Goal: Task Accomplishment & Management: Use online tool/utility

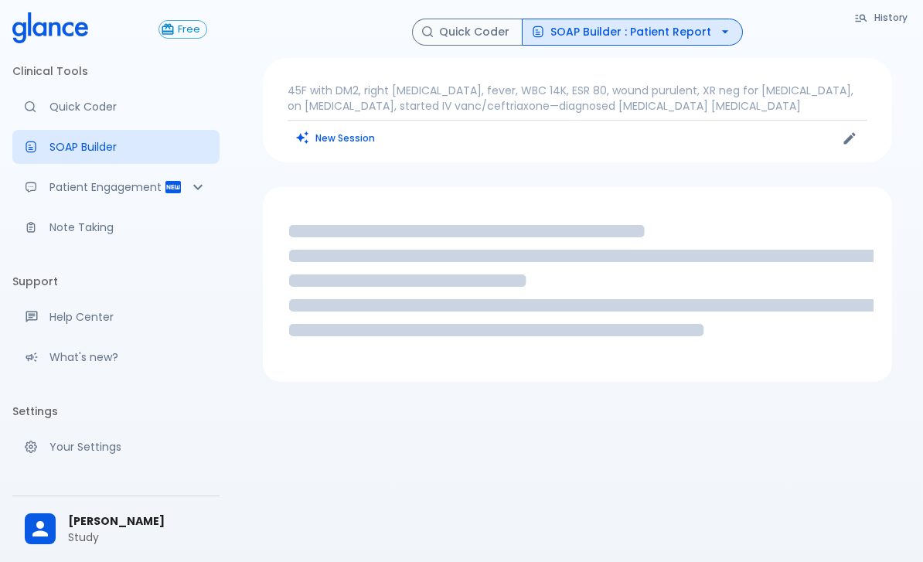
click at [309, 145] on button "New Session" at bounding box center [336, 138] width 97 height 22
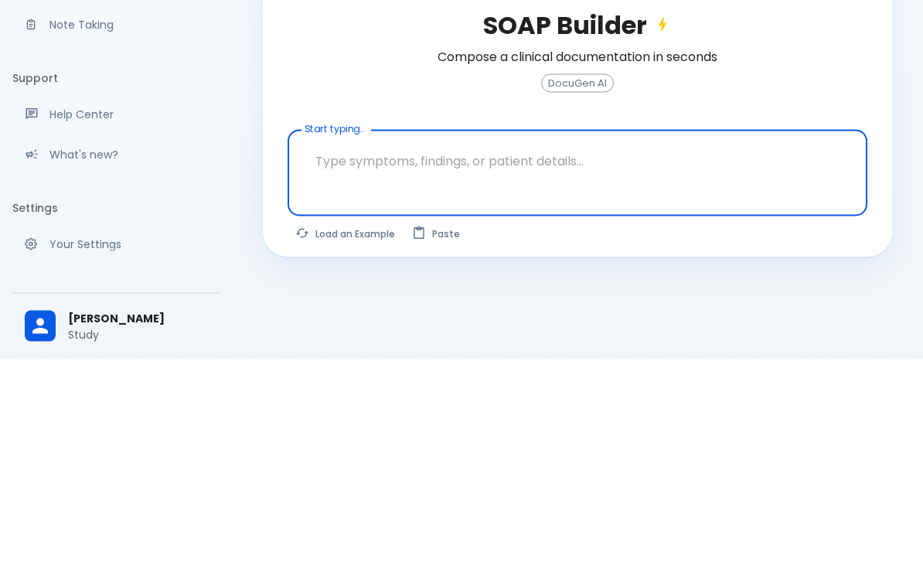
scroll to position [37, 0]
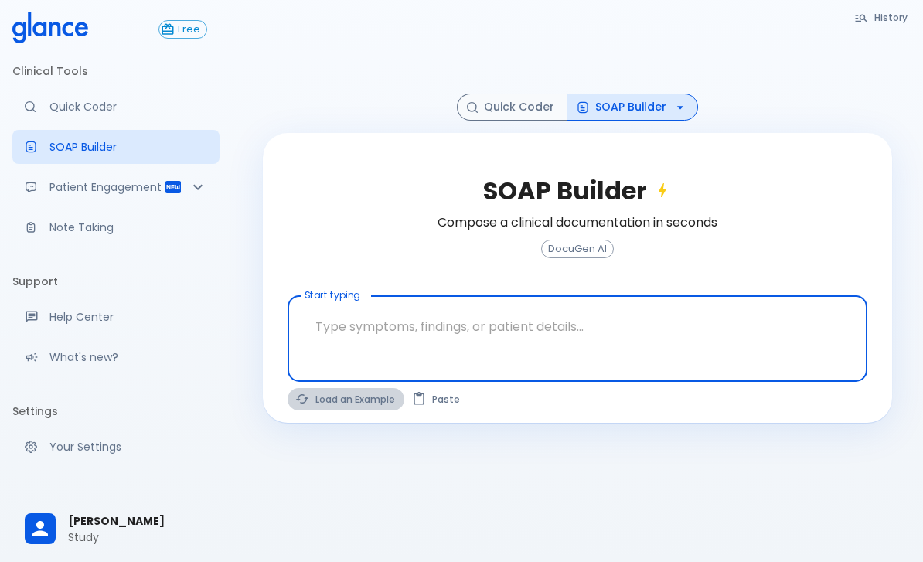
click at [313, 407] on button "Load an Example" at bounding box center [346, 399] width 117 height 22
type textarea "30F, weight loss, [MEDICAL_DATA], [MEDICAL_DATA], HR 121, [MEDICAL_DATA], TSH u…"
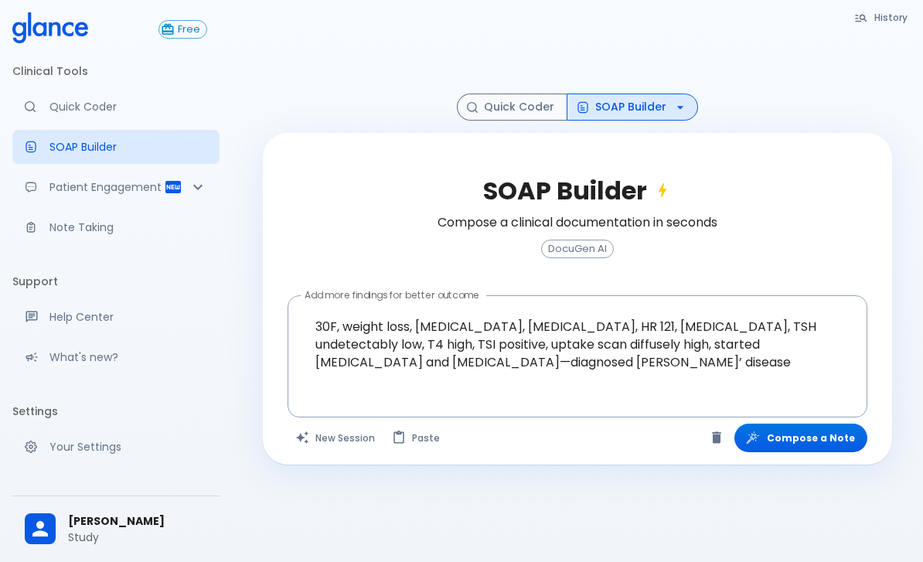
click at [812, 450] on button "Compose a Note" at bounding box center [800, 438] width 133 height 29
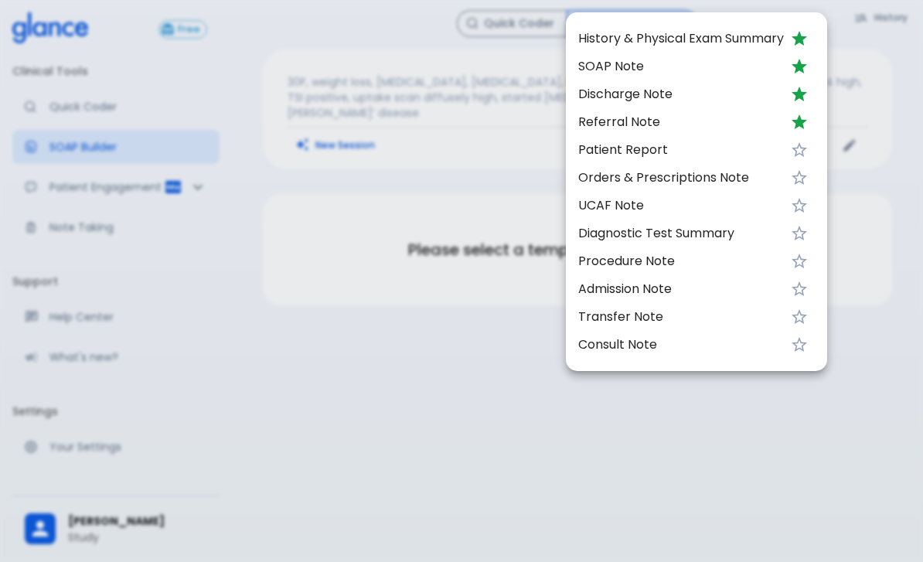
scroll to position [0, 0]
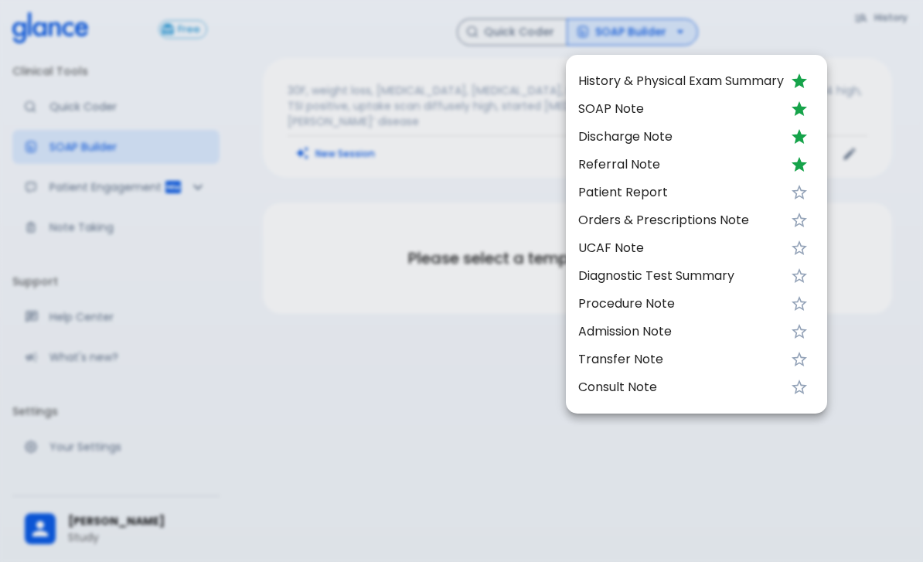
click at [861, 353] on div at bounding box center [461, 281] width 923 height 562
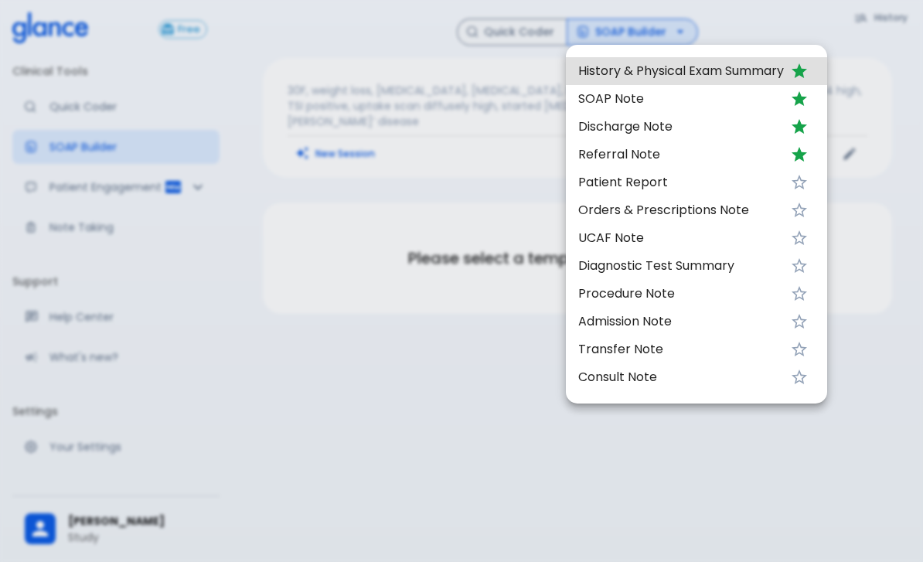
click at [81, 187] on div at bounding box center [461, 281] width 923 height 562
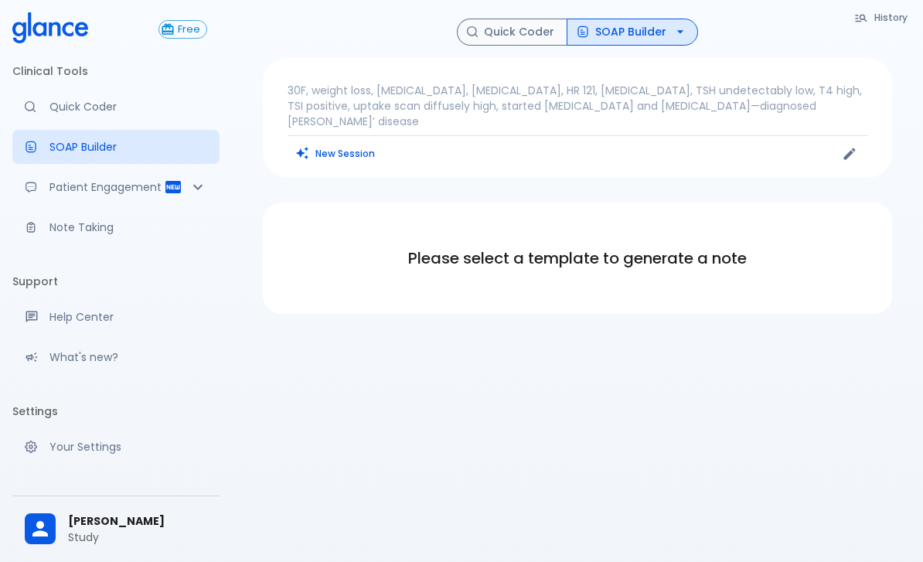
click at [83, 92] on link "Quick Coder" at bounding box center [115, 107] width 207 height 34
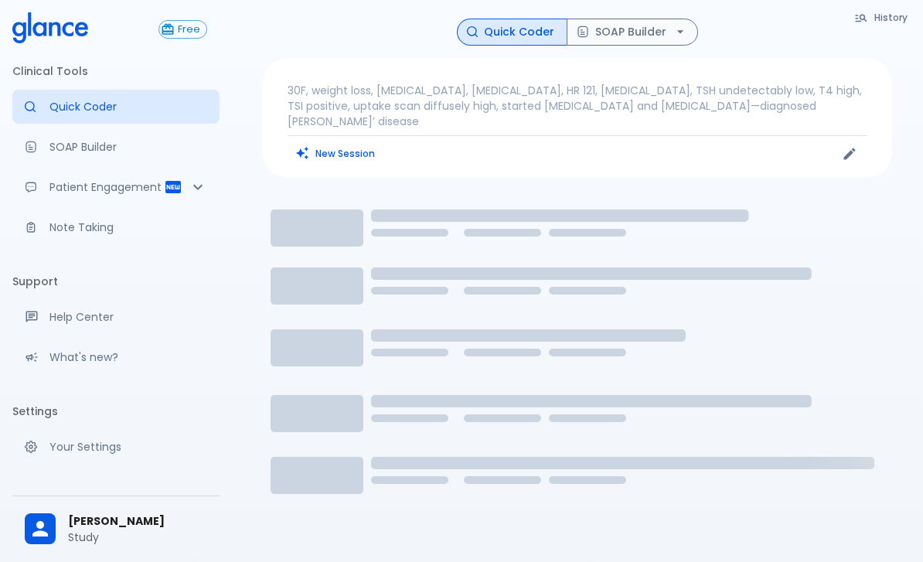
click at [332, 142] on button "New Session" at bounding box center [336, 153] width 97 height 22
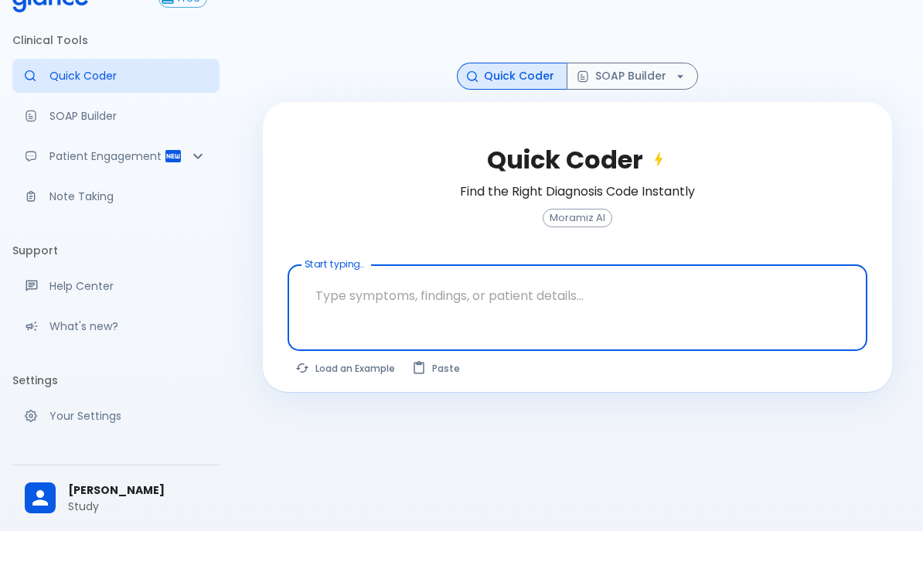
scroll to position [37, 0]
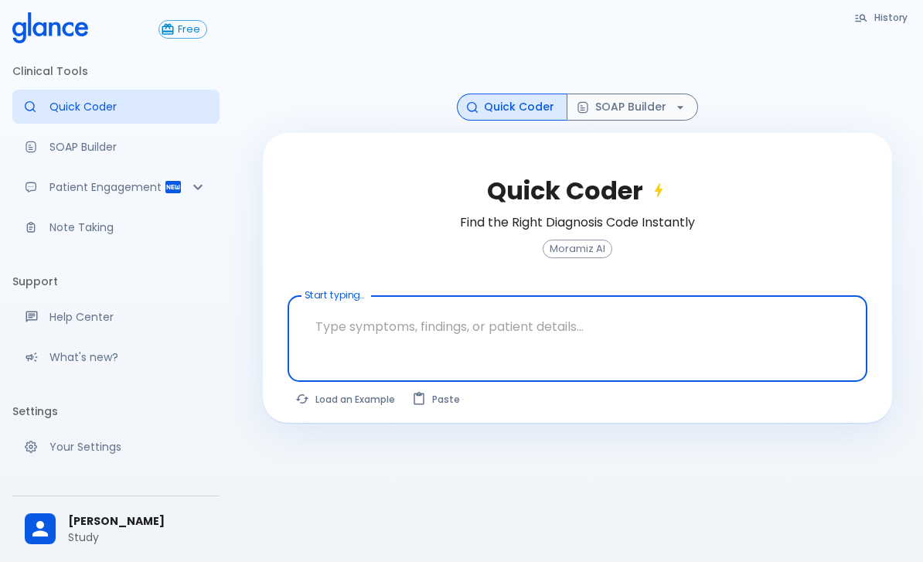
click at [386, 347] on textarea at bounding box center [577, 326] width 558 height 49
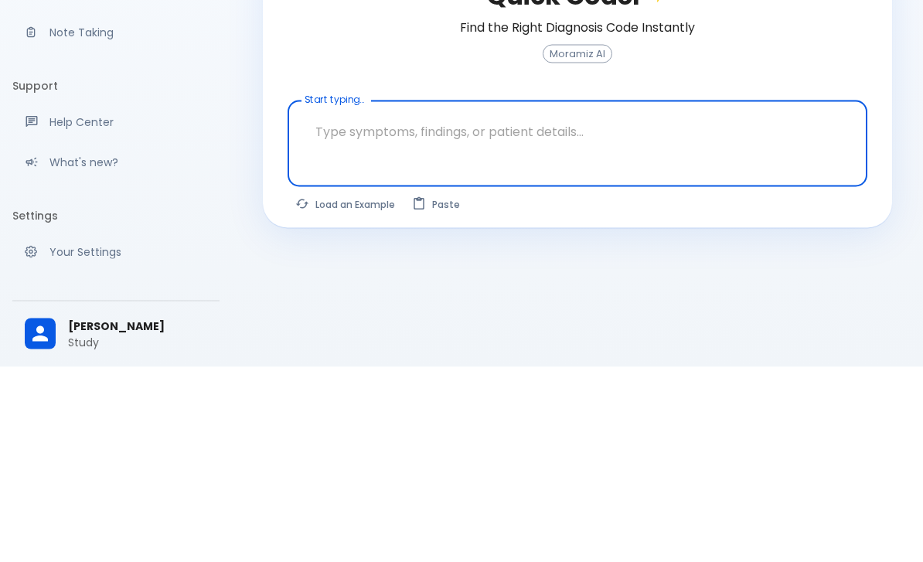
click at [356, 388] on button "Load an Example" at bounding box center [346, 399] width 117 height 22
type textarea "45F with DM2, right [MEDICAL_DATA], fever, WBC 14K, ESR 80, wound purulent, XR …"
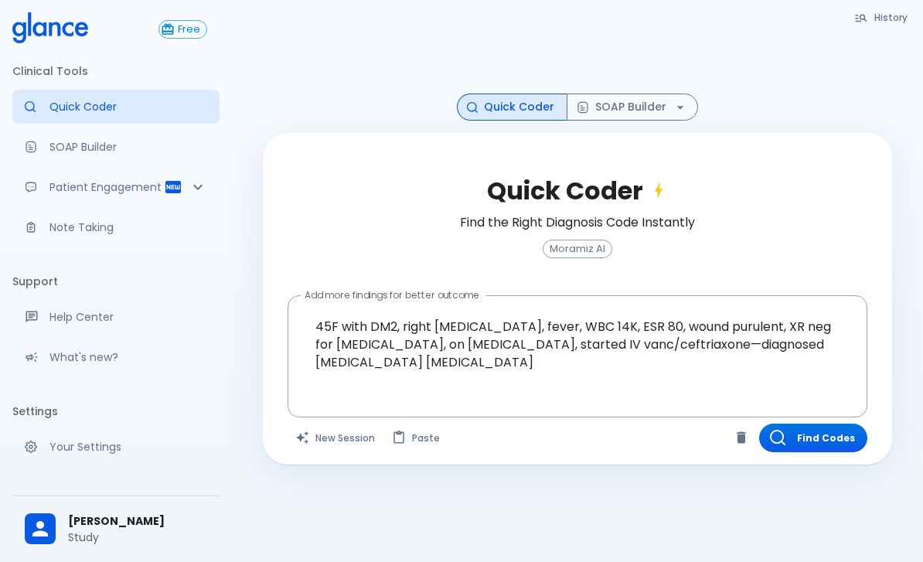
click at [846, 439] on button "Find Codes" at bounding box center [813, 438] width 108 height 29
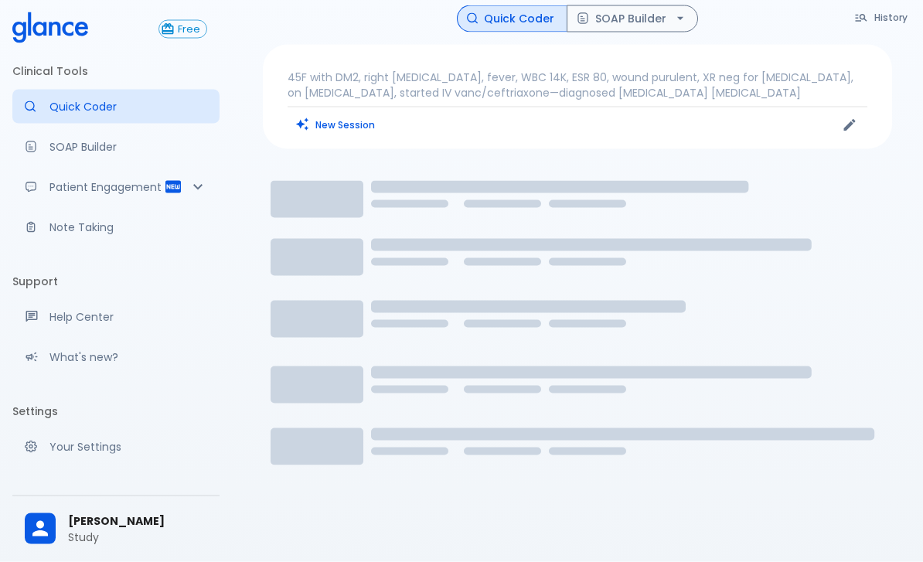
scroll to position [9, 0]
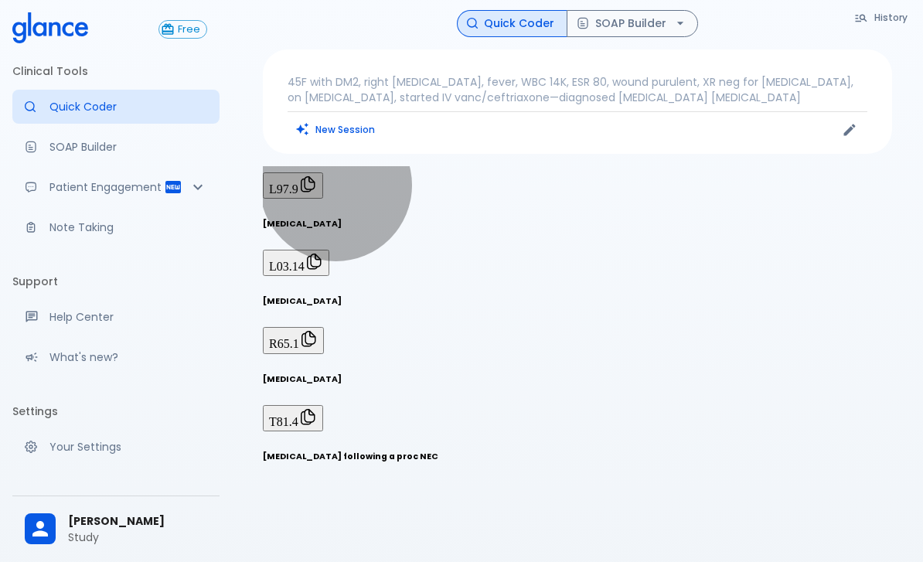
click at [318, 329] on icon "Copy Code R65.1 to clipboard" at bounding box center [308, 338] width 19 height 19
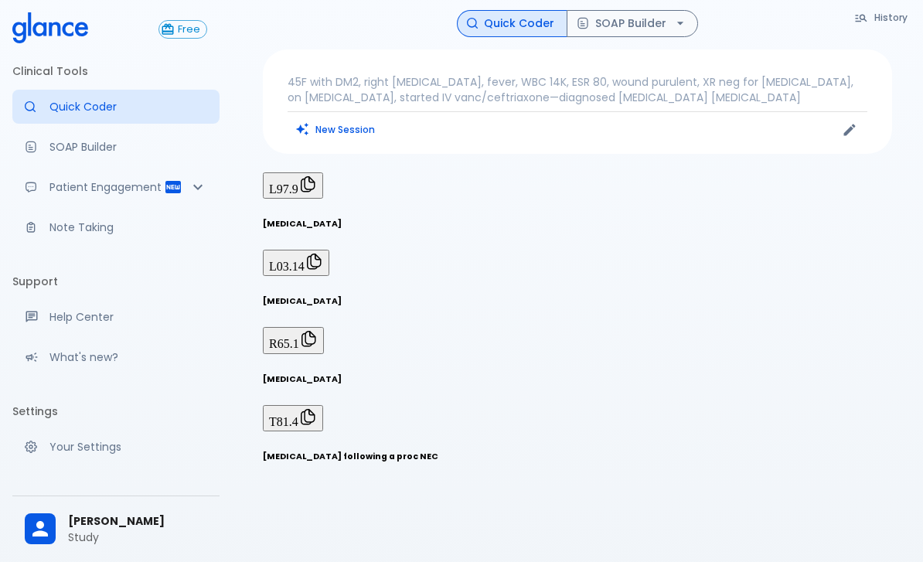
scroll to position [0, 0]
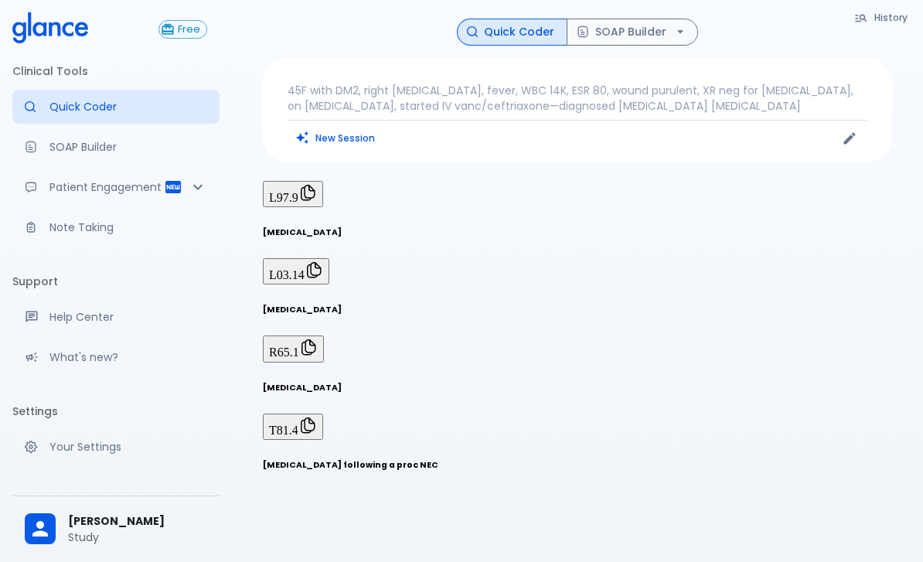
click at [684, 25] on icon "button" at bounding box center [680, 31] width 15 height 15
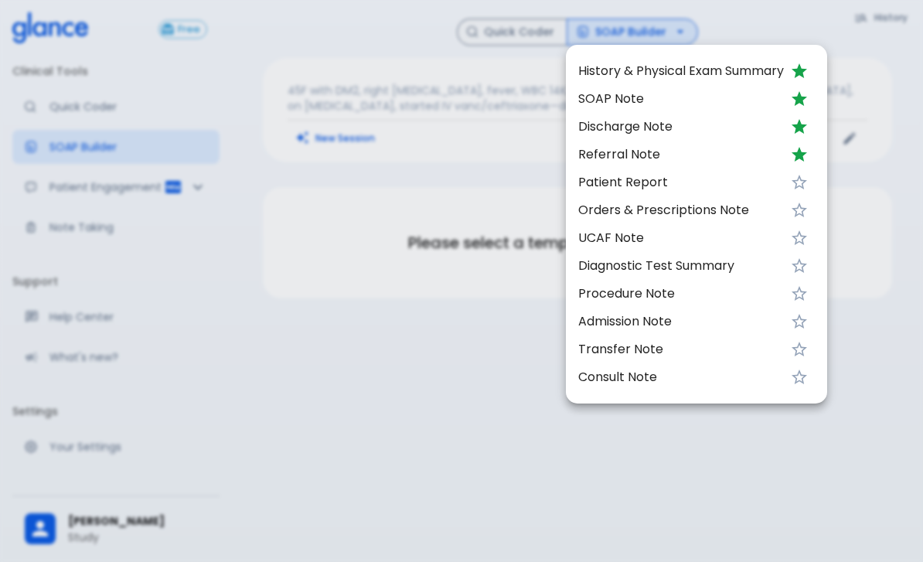
click at [599, 100] on span "SOAP Note" at bounding box center [681, 99] width 206 height 19
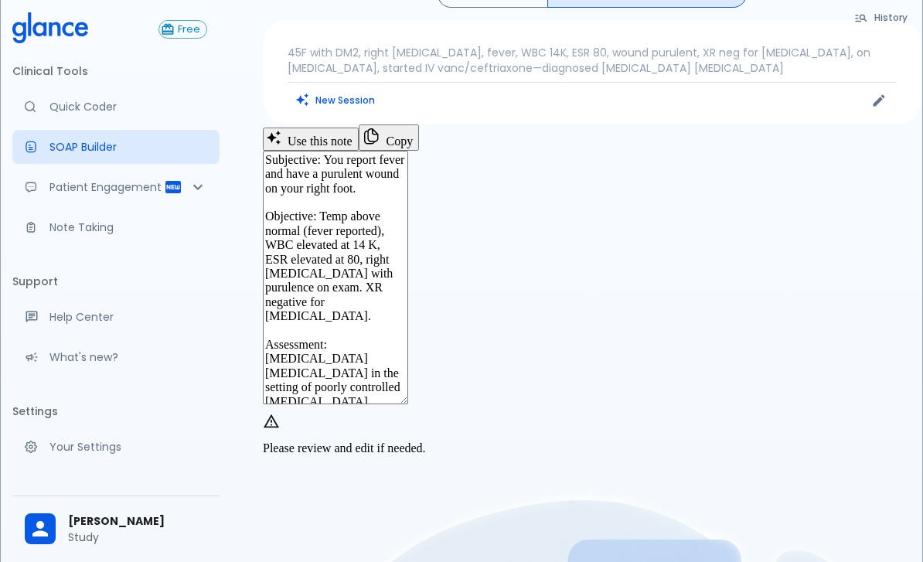
scroll to position [43, 0]
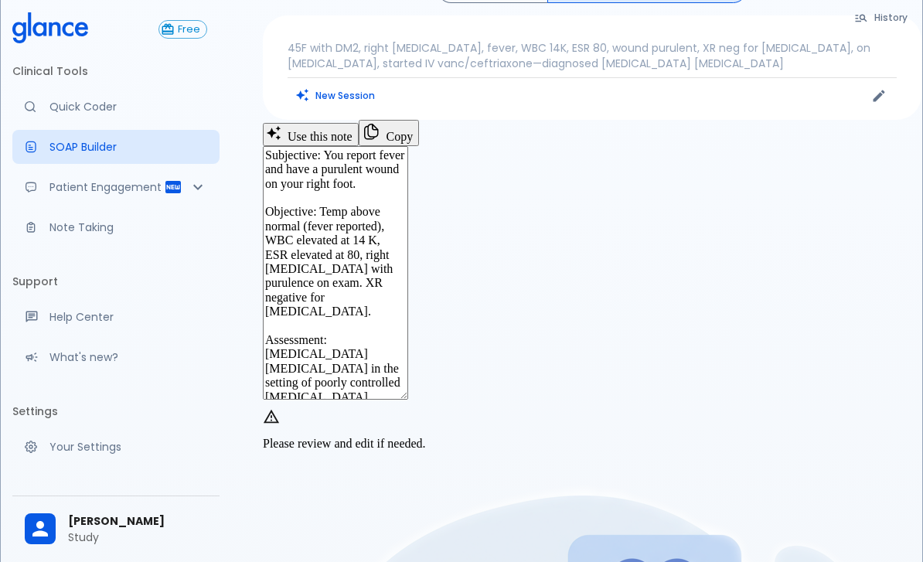
click at [408, 390] on textarea "Subjective: You report fever and have a purulent wound on your right foot. Obje…" at bounding box center [335, 273] width 145 height 254
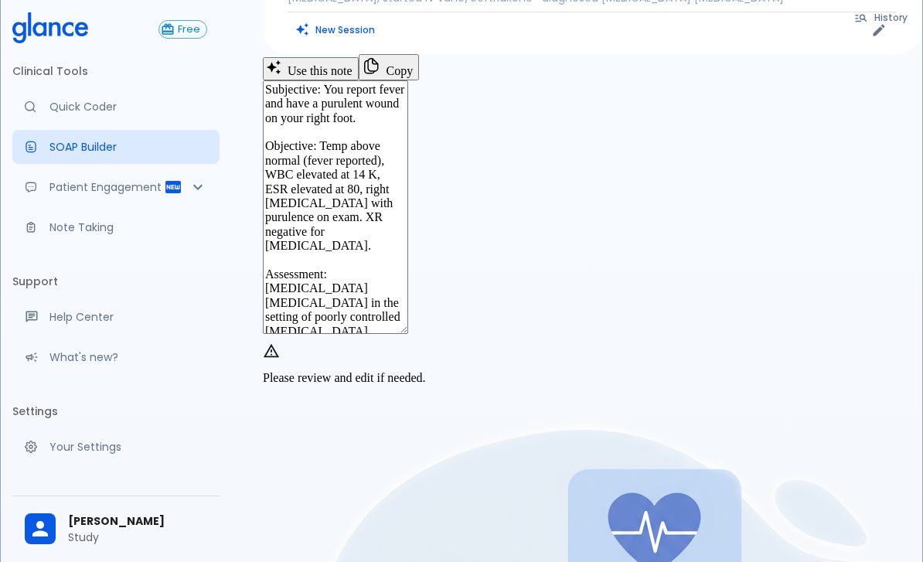
scroll to position [110, 0]
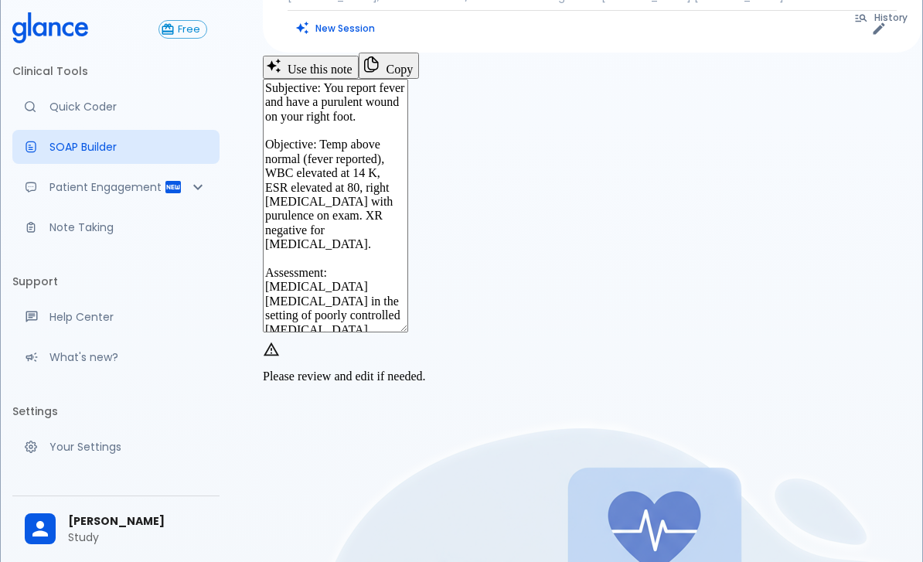
click at [420, 79] on button "Copy" at bounding box center [389, 66] width 61 height 26
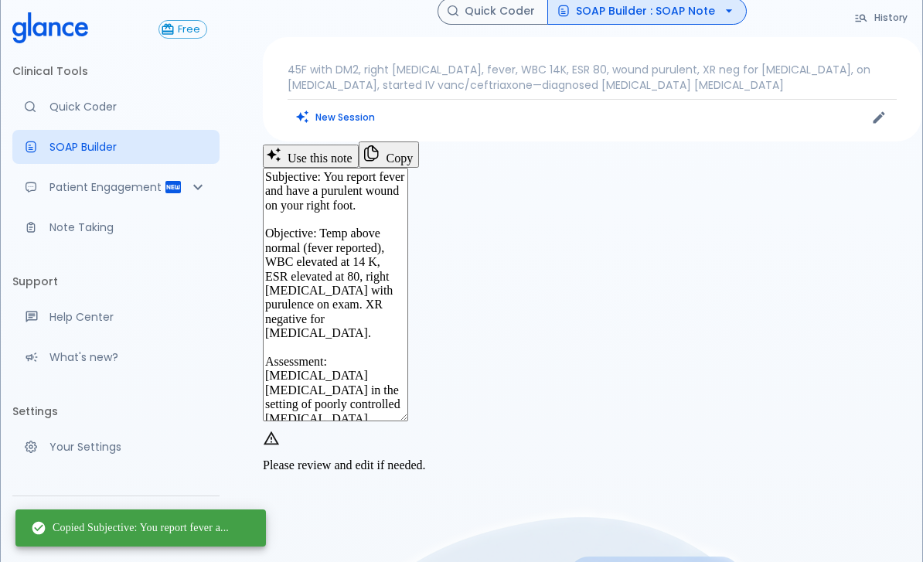
scroll to position [0, 0]
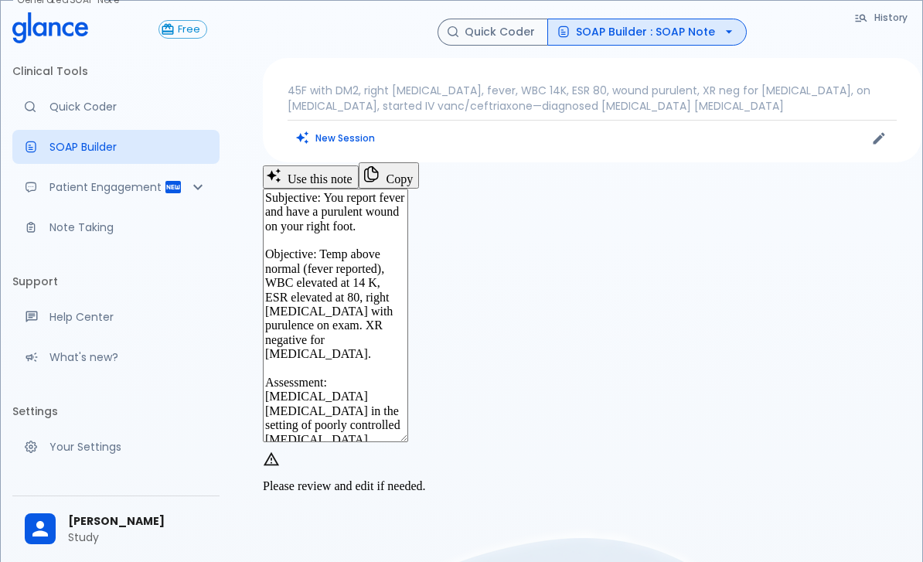
click at [691, 22] on button "SOAP Builder : SOAP Note" at bounding box center [646, 32] width 199 height 27
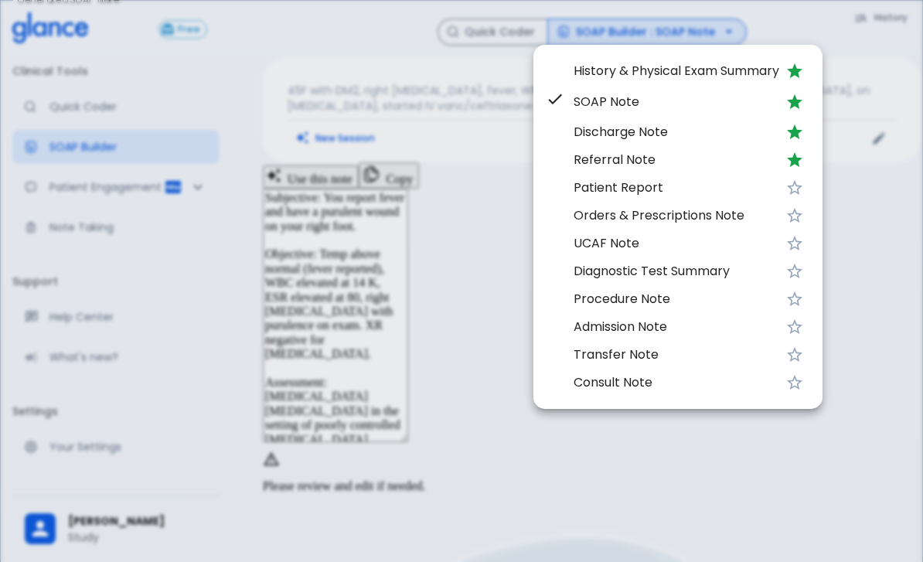
click at [611, 174] on li "Patient Report" at bounding box center [677, 188] width 289 height 28
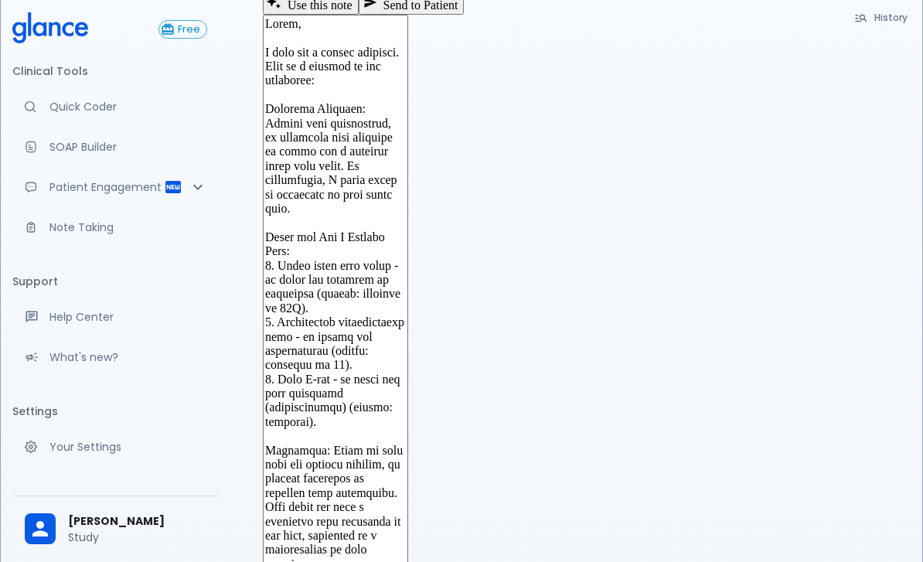
scroll to position [140, 0]
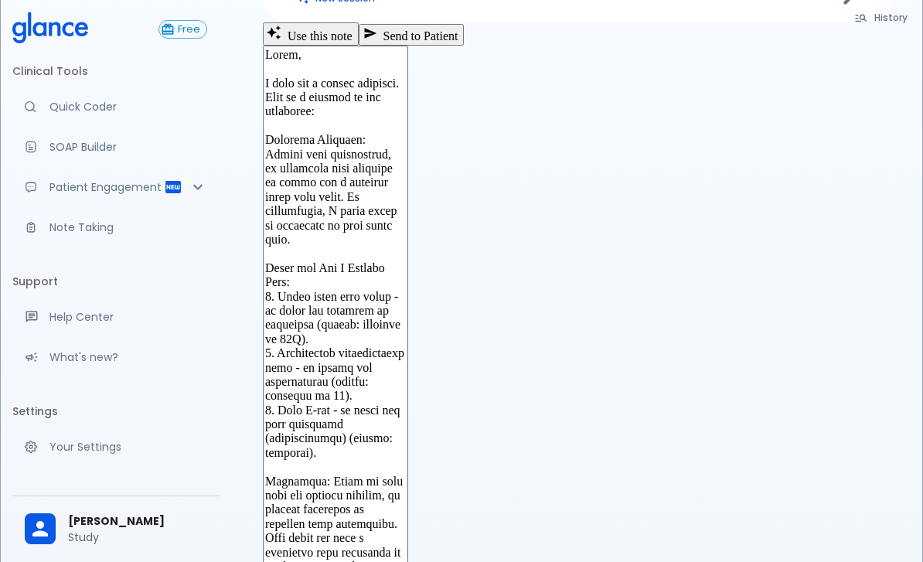
click at [465, 46] on button "Send to Patient" at bounding box center [412, 35] width 106 height 22
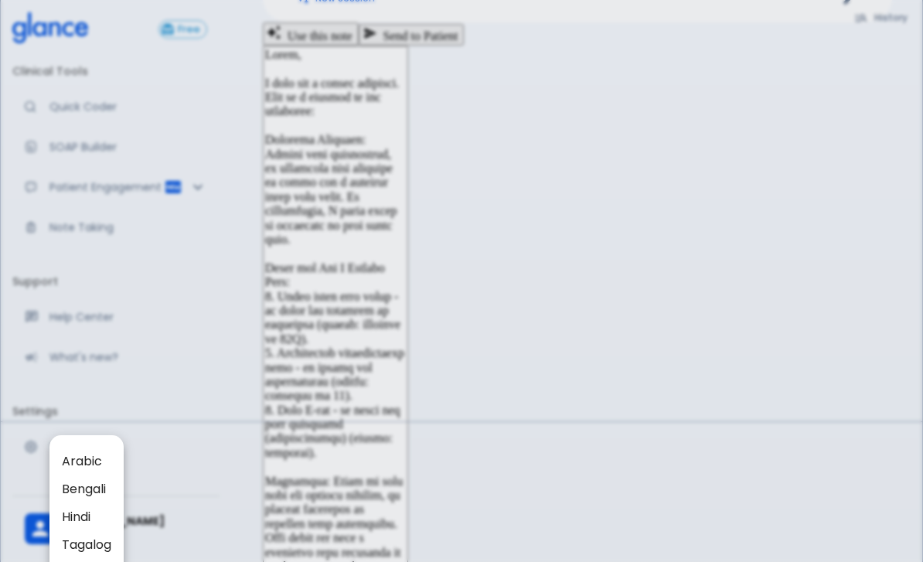
click at [638, 207] on div at bounding box center [461, 281] width 923 height 562
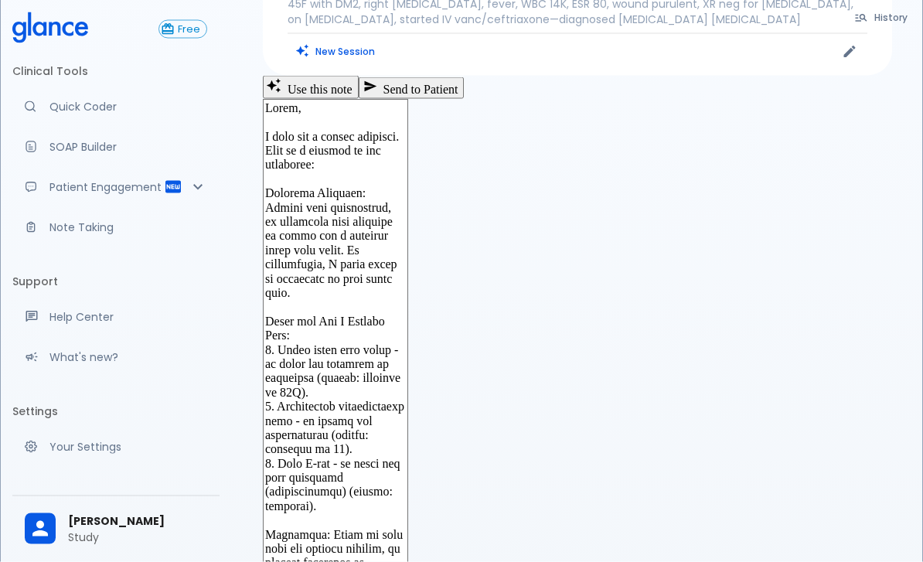
scroll to position [88, 0]
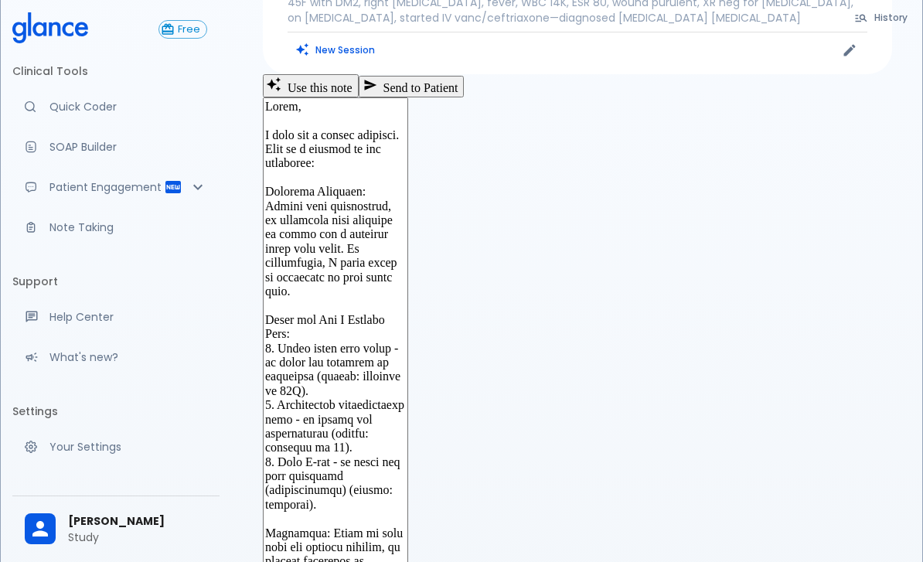
click at [152, 186] on p "Patient Engagement" at bounding box center [106, 186] width 114 height 15
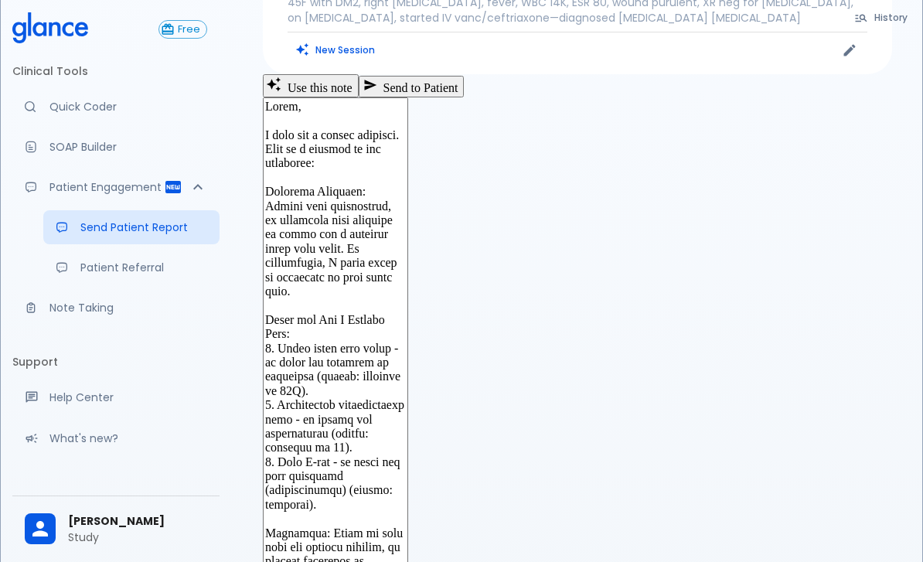
click at [76, 315] on p "Note Taking" at bounding box center [128, 307] width 158 height 15
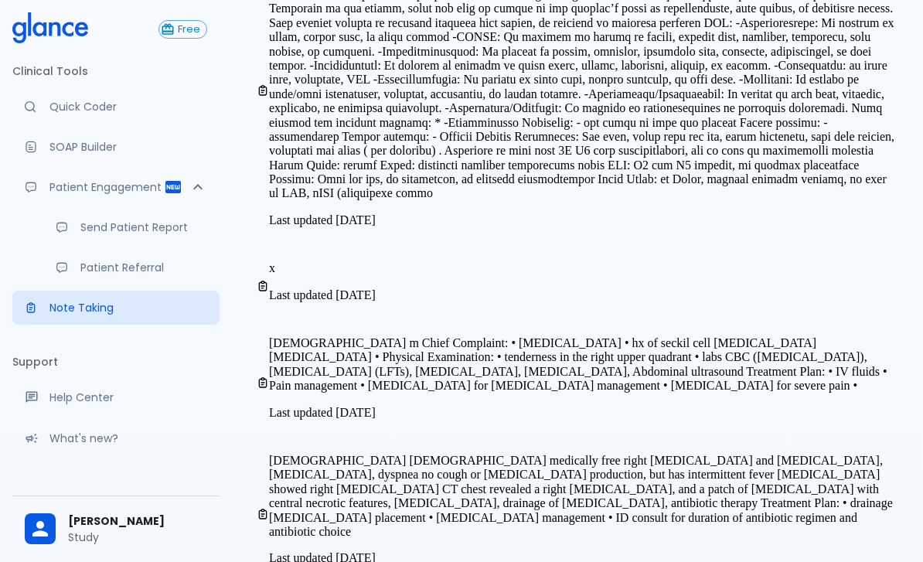
scroll to position [267, 0]
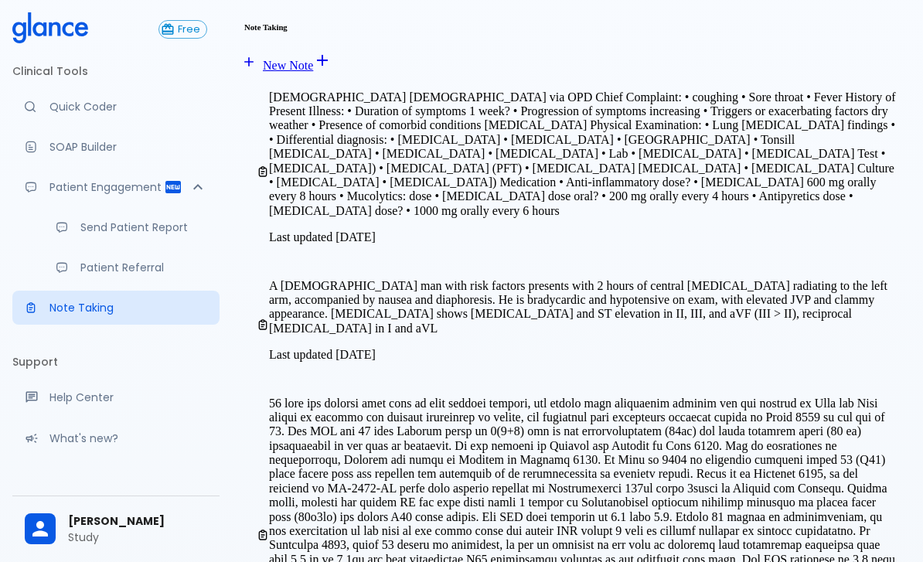
scroll to position [17, 0]
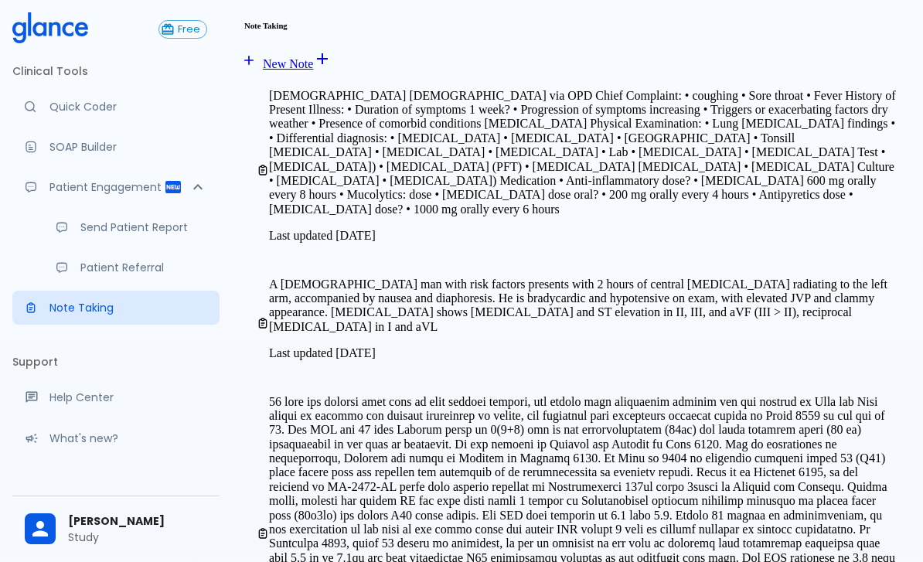
click at [421, 278] on span "A [DEMOGRAPHIC_DATA] man with risk factors presents with 2 hours of central [ME…" at bounding box center [578, 306] width 618 height 56
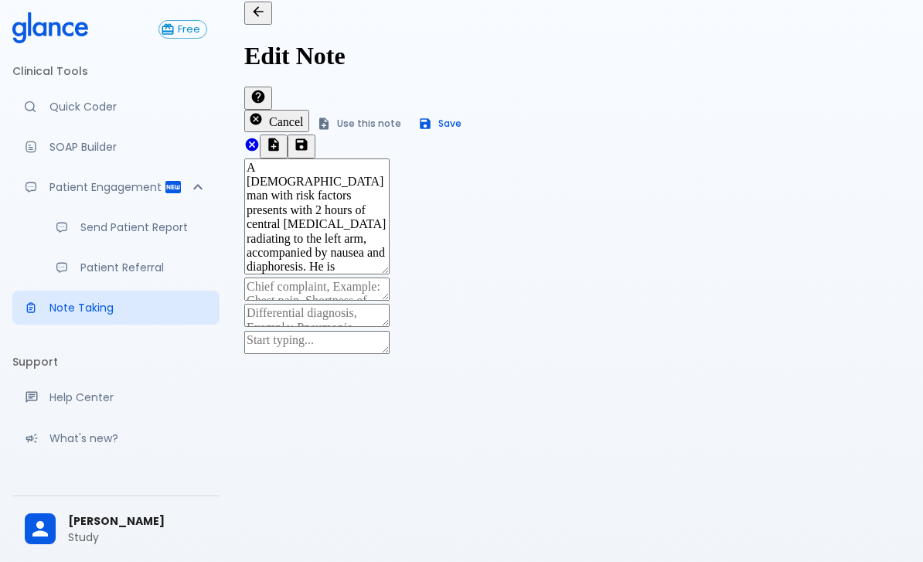
click at [261, 19] on icon "Back to notes" at bounding box center [257, 11] width 15 height 15
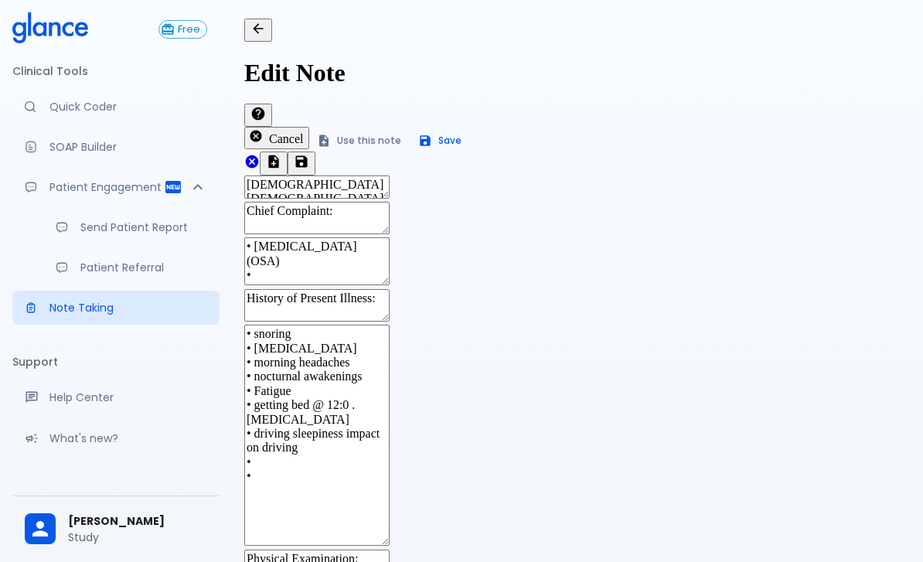
click at [390, 237] on textarea "• [MEDICAL_DATA] (OSA) •" at bounding box center [316, 261] width 145 height 48
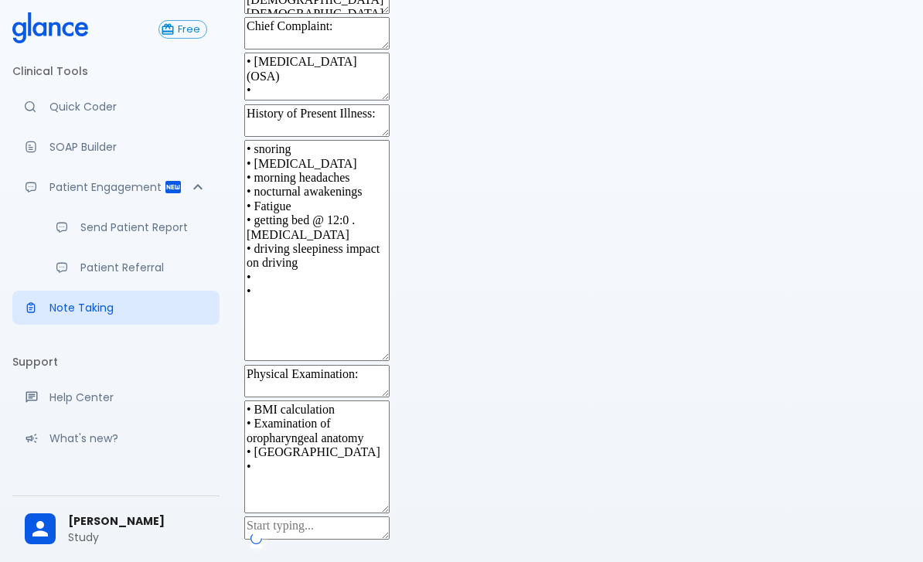
click at [390, 498] on textarea "• BMI calculation • Examination of oropharyngeal anatomy • [GEOGRAPHIC_DATA] •" at bounding box center [316, 456] width 145 height 113
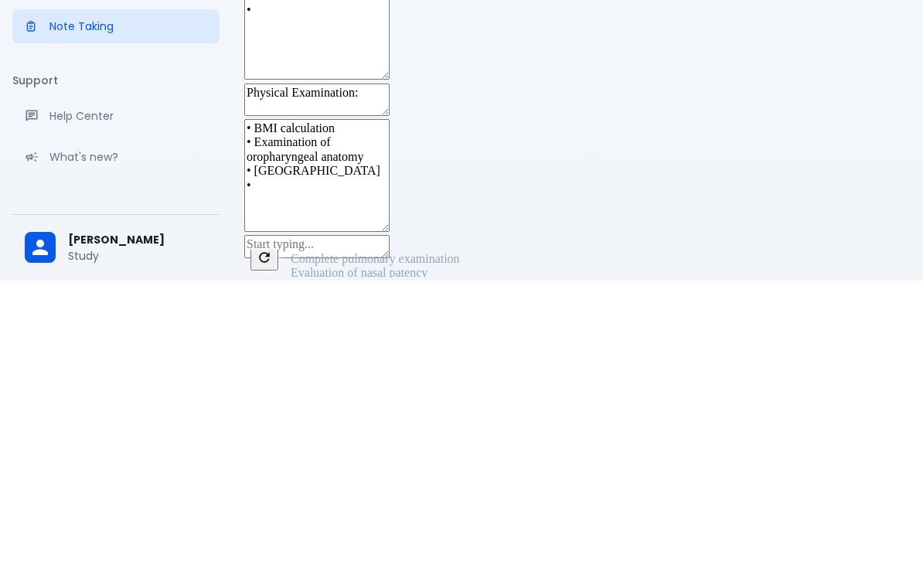
scroll to position [0, 451]
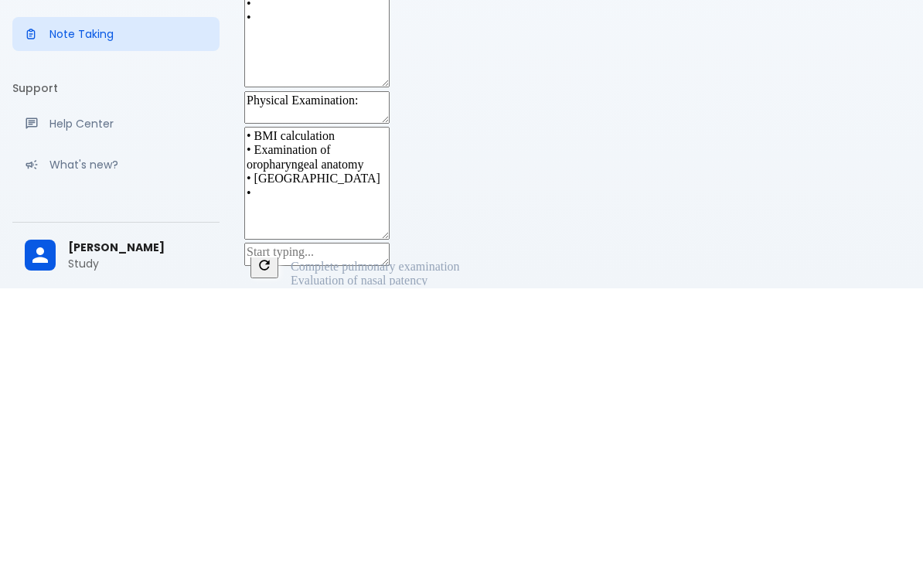
click at [272, 531] on icon "Refresh suggestions" at bounding box center [264, 538] width 15 height 15
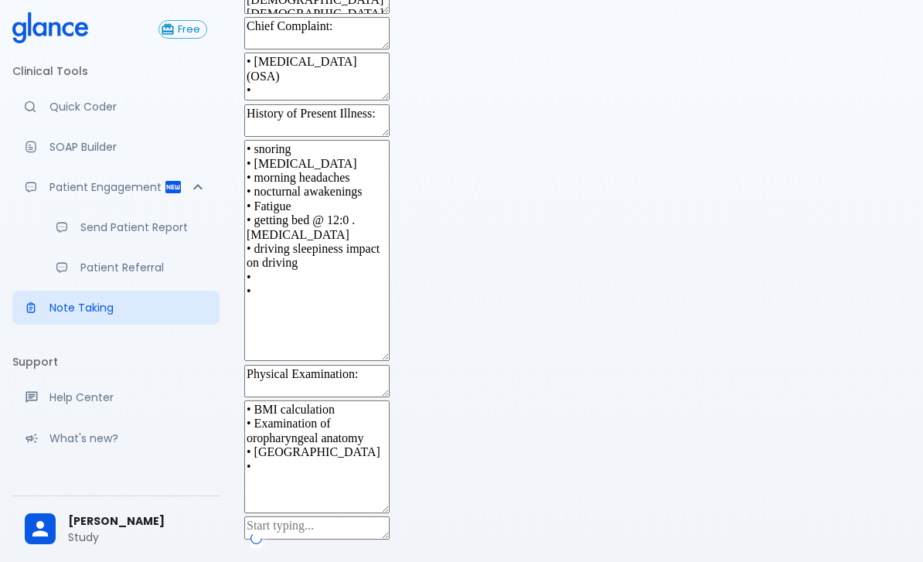
scroll to position [0, 0]
click at [376, 505] on span "[MEDICAL_DATA] referral" at bounding box center [361, 511] width 155 height 13
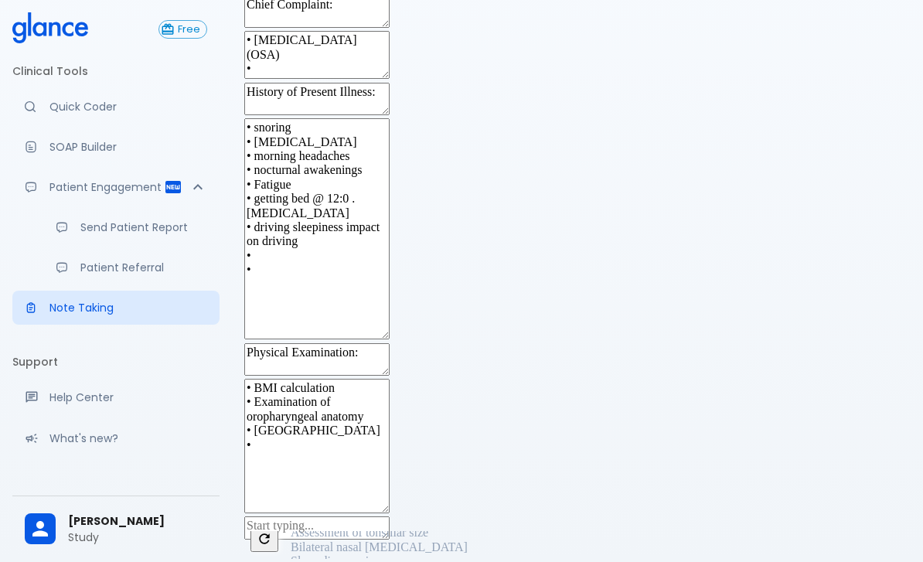
scroll to position [404, 0]
click at [304, 516] on div "x" at bounding box center [577, 529] width 666 height 26
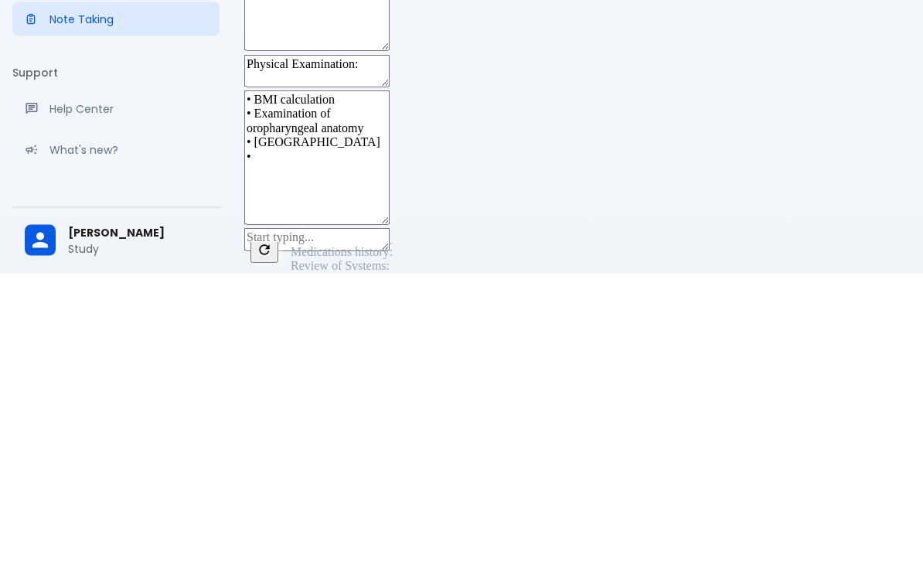
click at [389, 505] on span "Differential diagnosis:" at bounding box center [345, 511] width 123 height 13
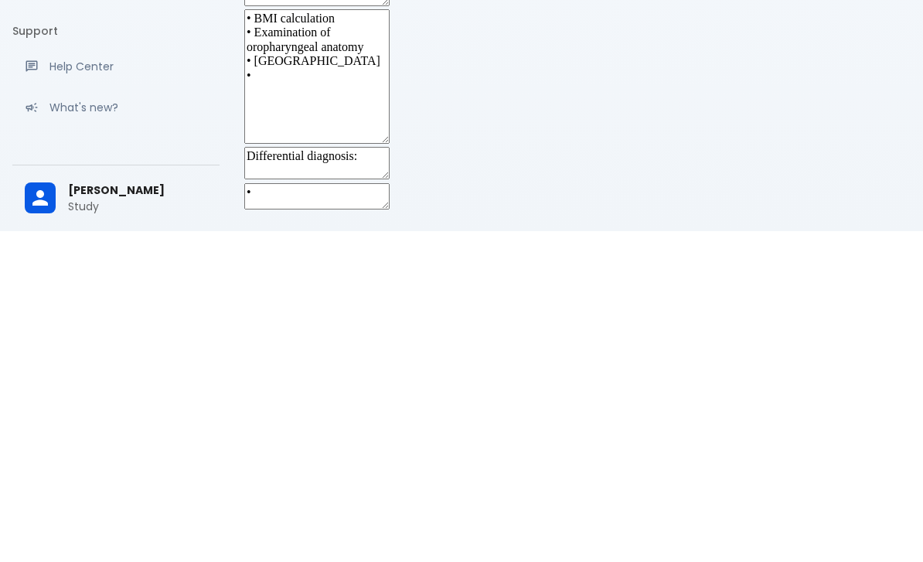
scroll to position [463, 0]
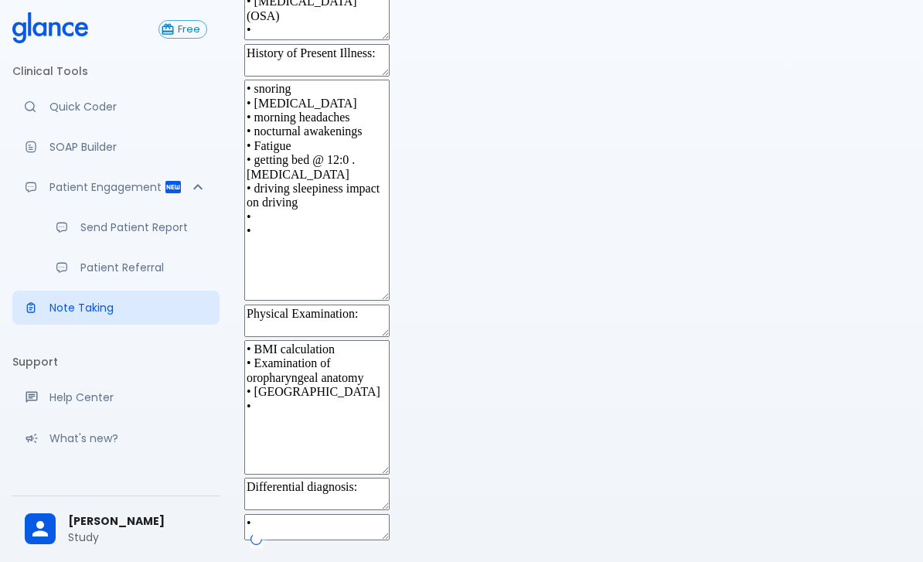
click at [390, 514] on textarea "•" at bounding box center [316, 527] width 145 height 26
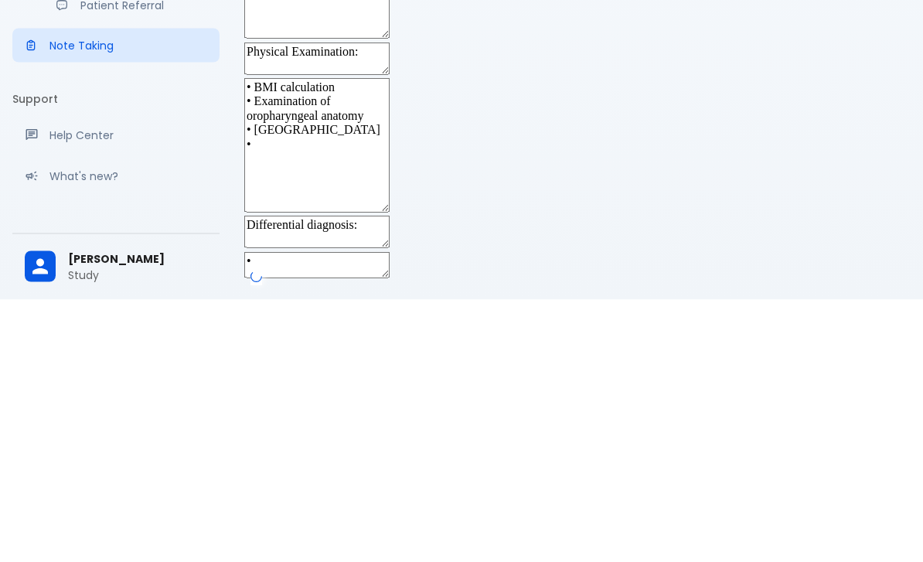
click at [366, 514] on textarea "•" at bounding box center [316, 527] width 145 height 26
click at [400, 519] on span "[MEDICAL_DATA]" at bounding box center [341, 525] width 115 height 13
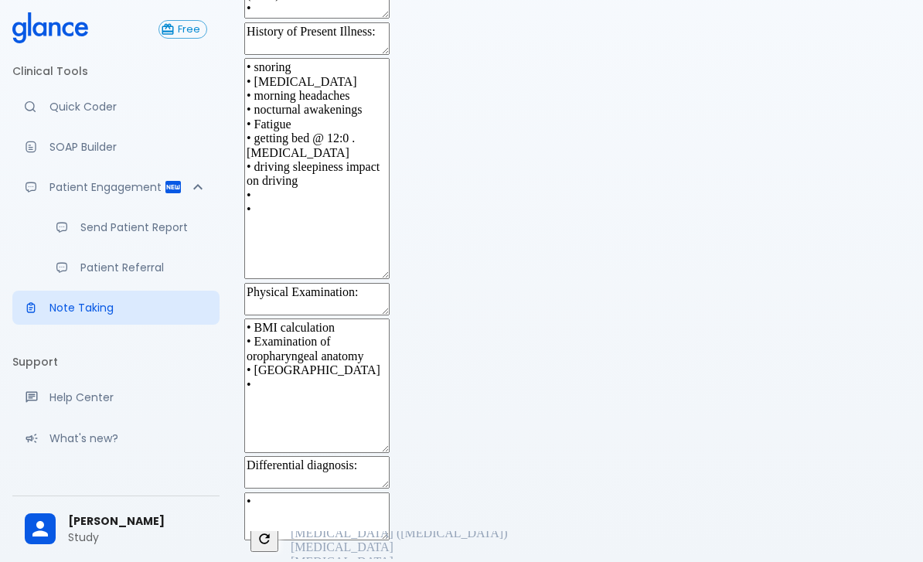
click at [352, 512] on span "[MEDICAL_DATA]" at bounding box center [341, 518] width 115 height 13
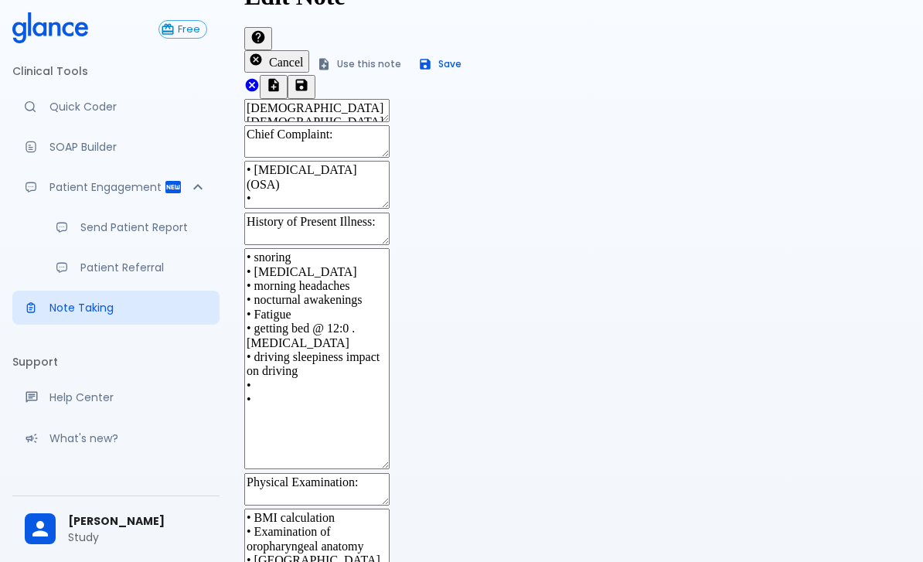
scroll to position [0, 0]
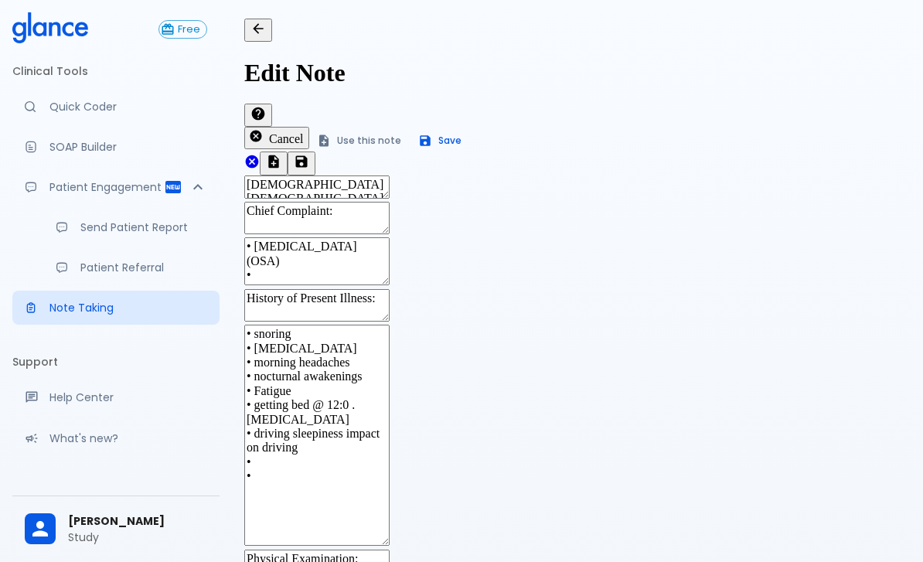
click at [410, 129] on button "Use this note" at bounding box center [359, 140] width 101 height 22
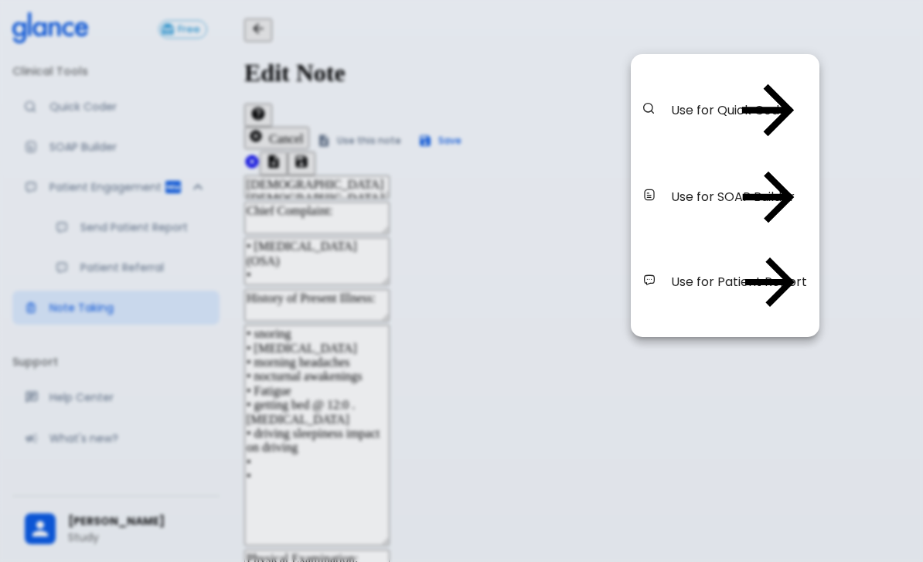
click at [707, 188] on span "Use for SOAP Builder" at bounding box center [700, 197] width 59 height 19
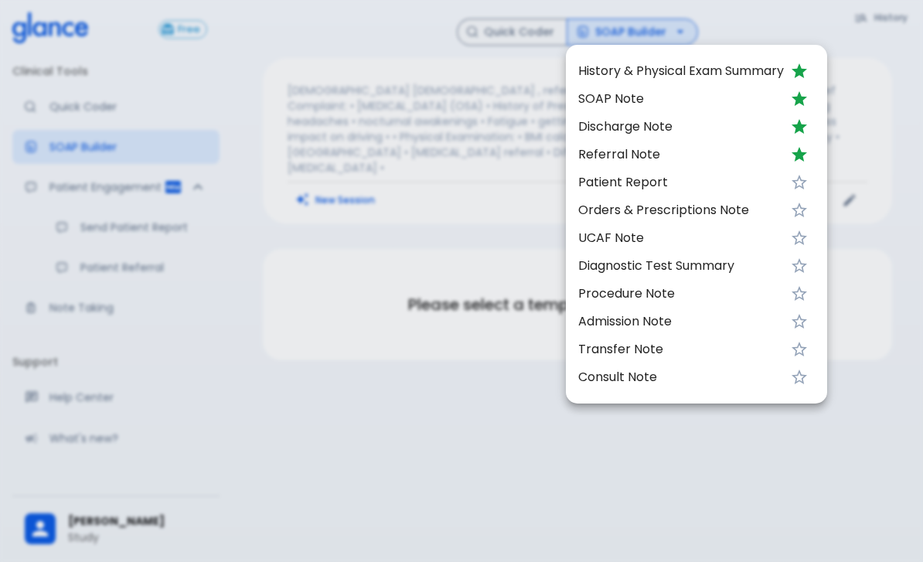
click at [616, 174] on span "Patient Report" at bounding box center [681, 182] width 206 height 19
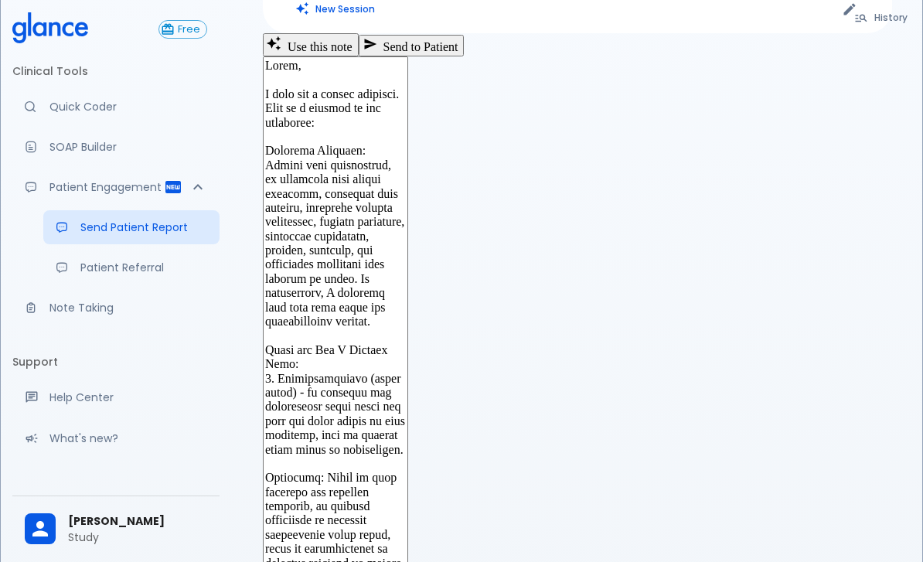
scroll to position [190, 0]
click at [97, 103] on p "Quick Coder" at bounding box center [128, 106] width 158 height 15
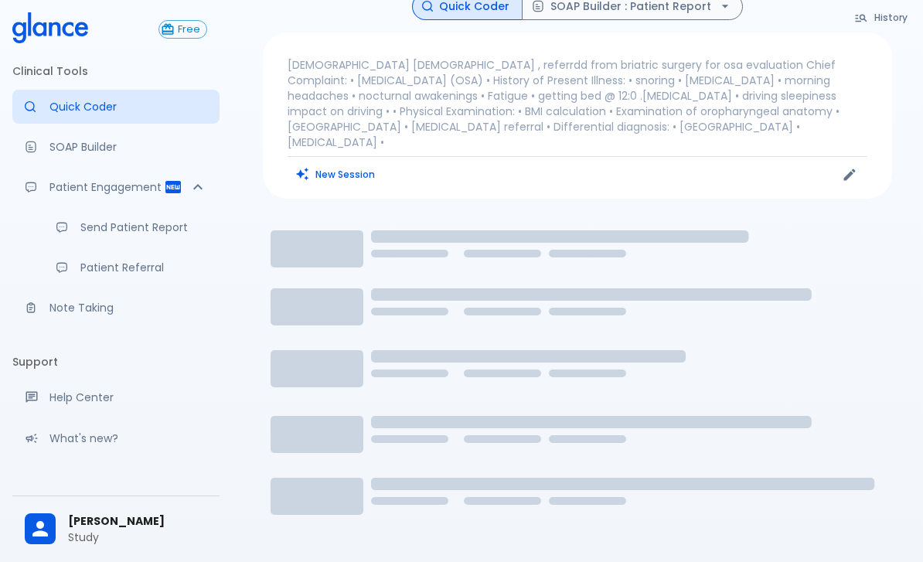
scroll to position [2, 0]
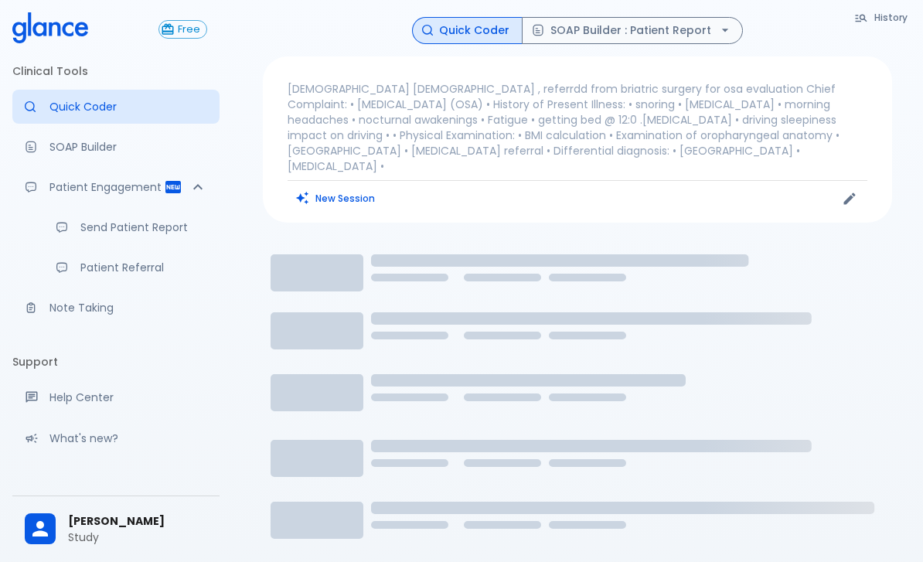
click at [429, 110] on p "[DEMOGRAPHIC_DATA] [DEMOGRAPHIC_DATA] , referrdd from briatric surgery for osa …" at bounding box center [578, 127] width 580 height 93
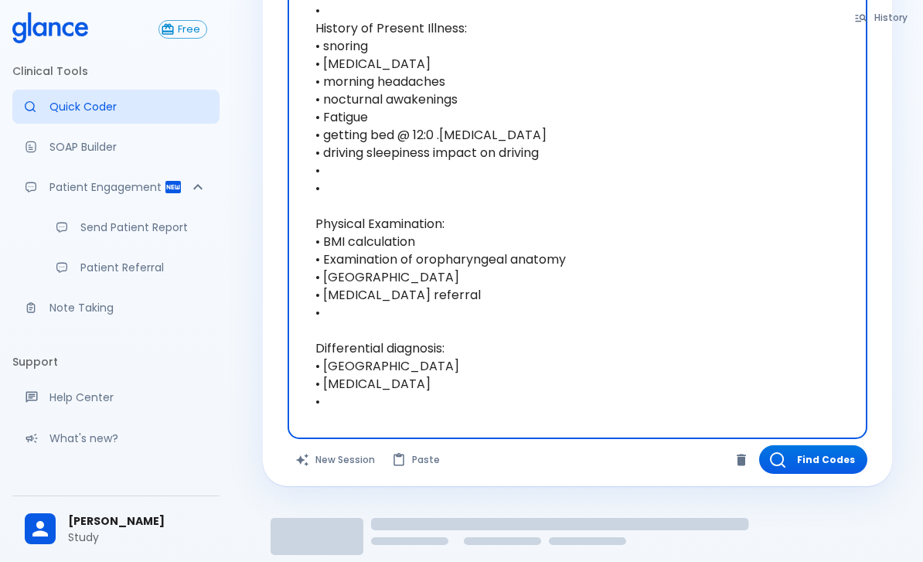
scroll to position [178, 0]
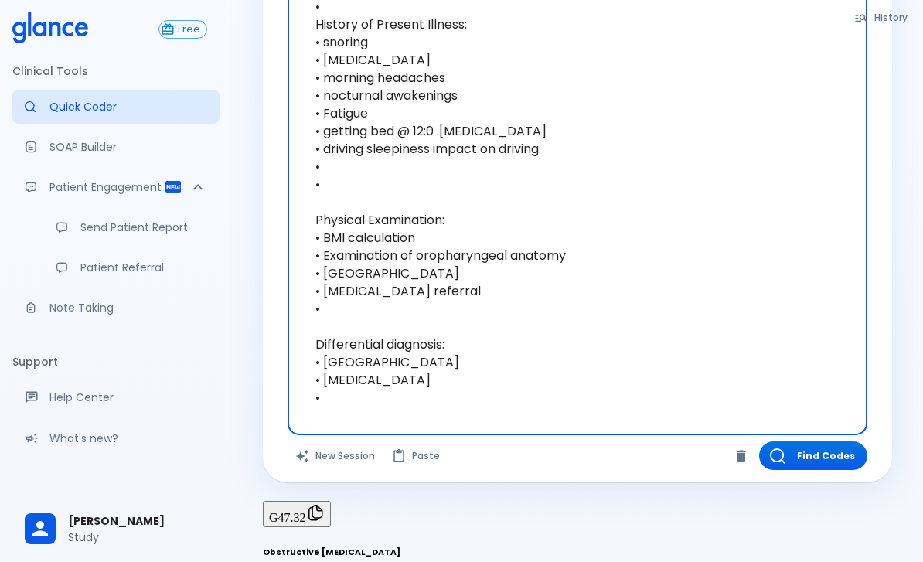
click at [6, 561] on div "Free Clinical Tools Quick Coder SOAP Builder Patient Engagement Send Patient Re…" at bounding box center [116, 281] width 232 height 562
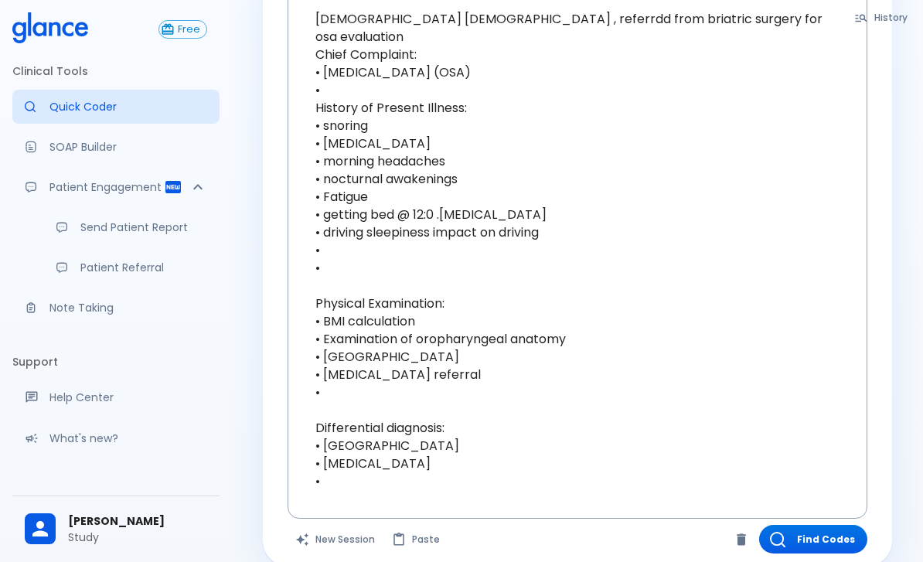
scroll to position [0, 0]
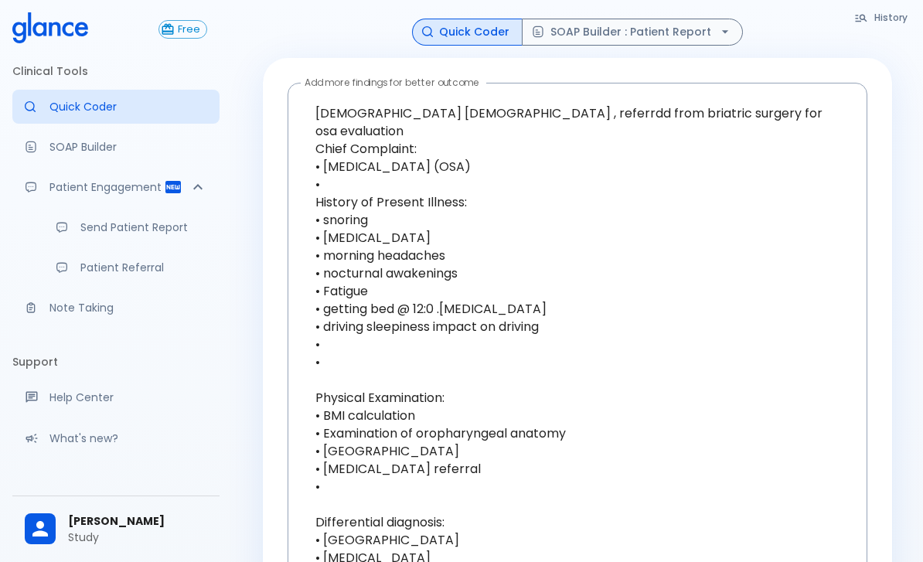
click at [724, 40] on button "SOAP Builder : Patient Report" at bounding box center [632, 32] width 221 height 27
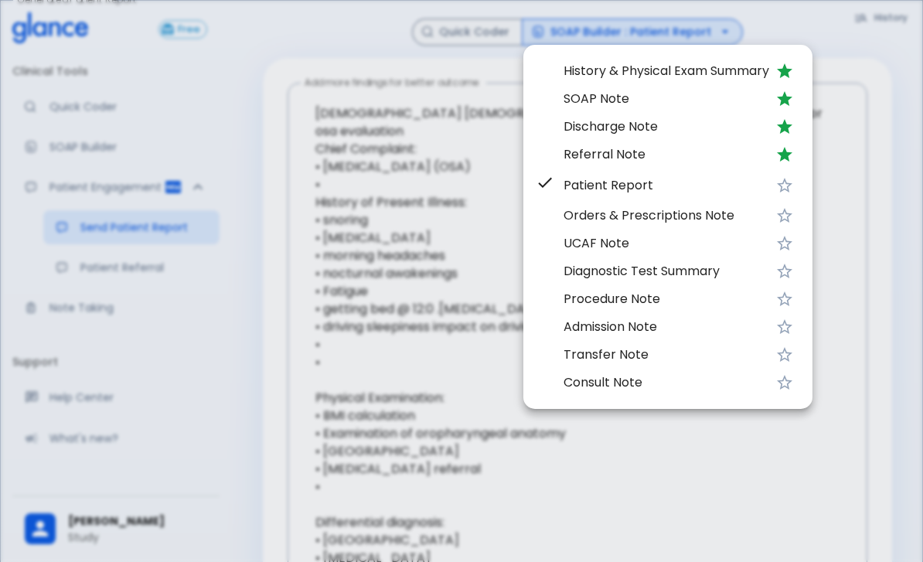
click at [649, 100] on span "SOAP Note" at bounding box center [667, 99] width 206 height 19
